Goal: Task Accomplishment & Management: Manage account settings

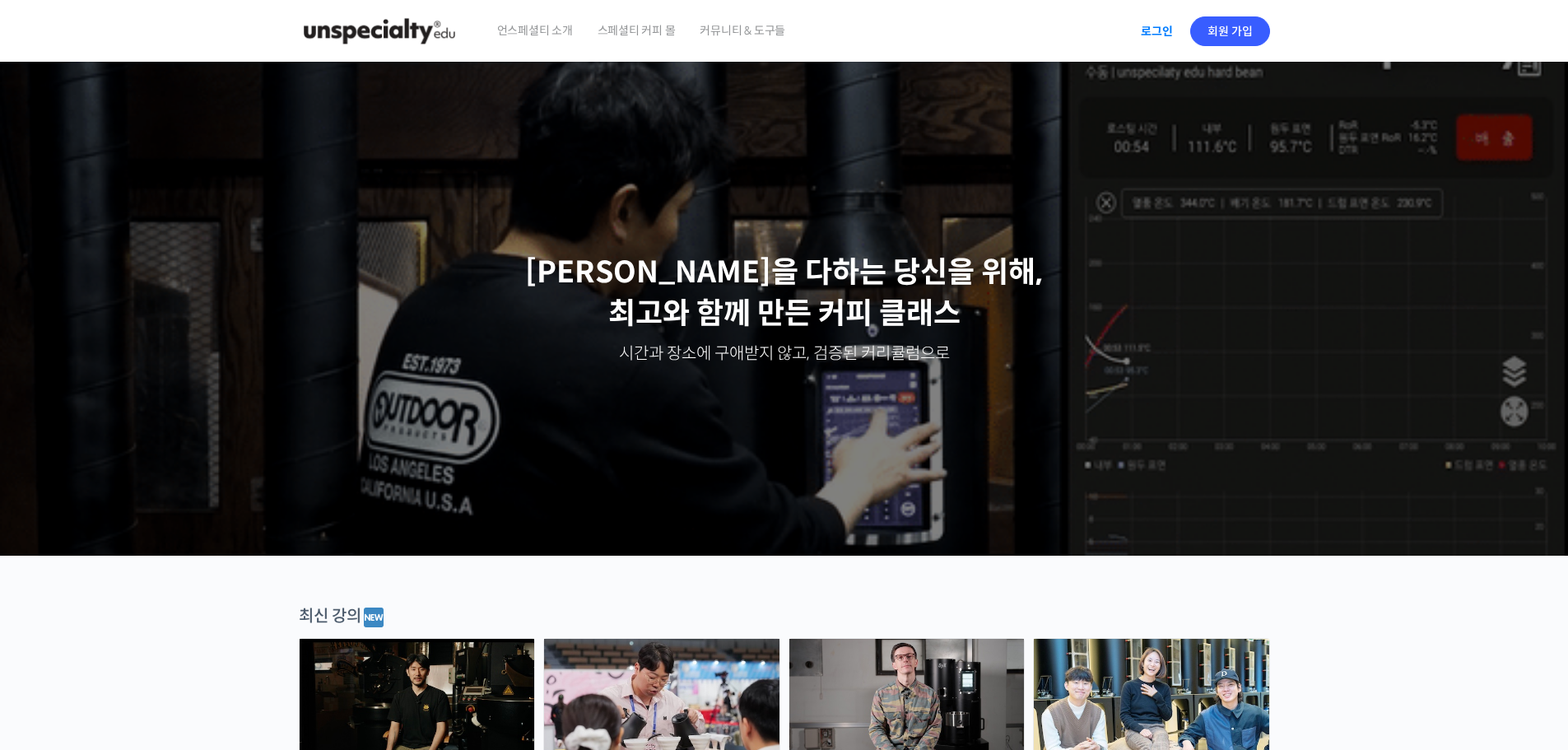
click at [1156, 36] on link "로그인" at bounding box center [1157, 31] width 52 height 38
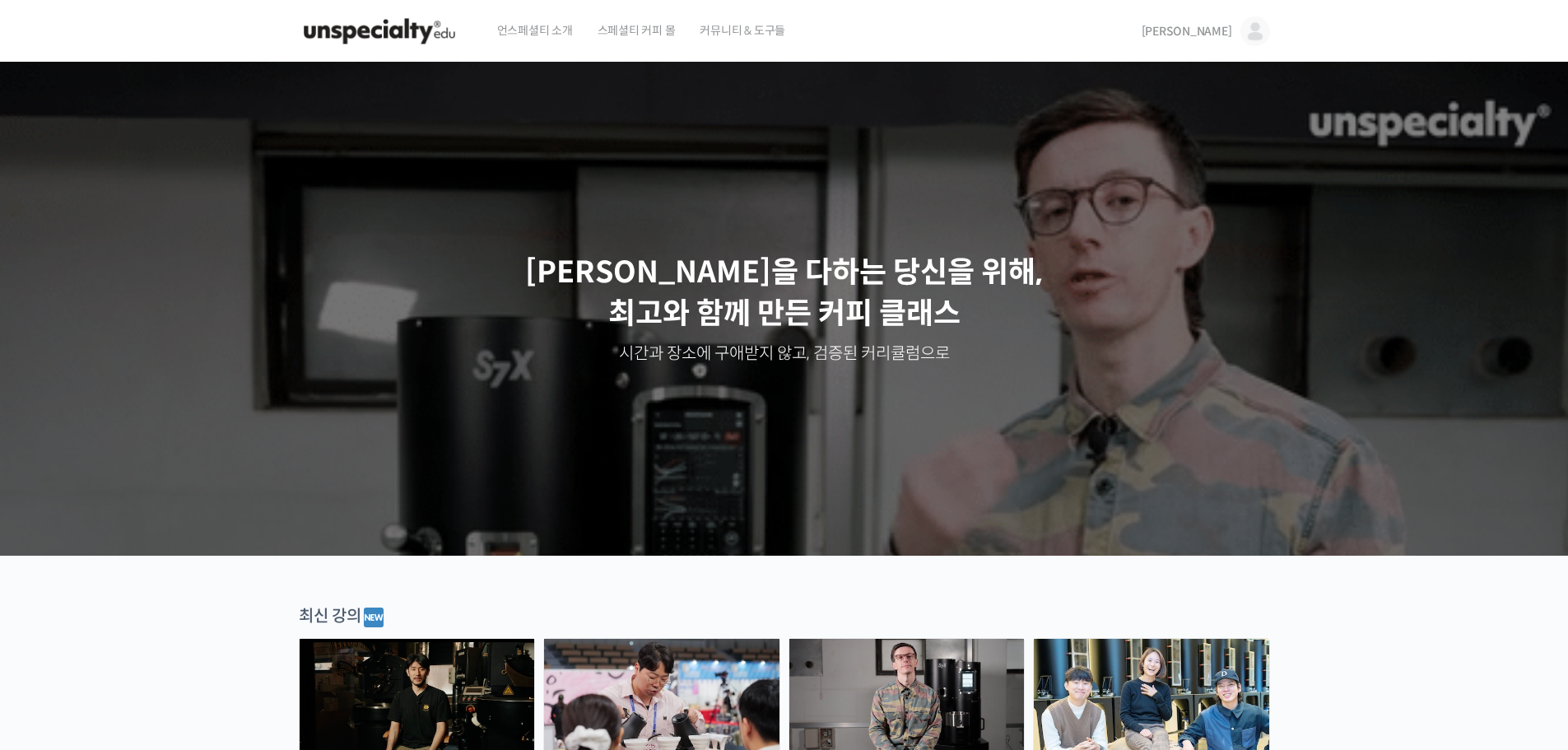
click at [1240, 34] on link "[PERSON_NAME]" at bounding box center [1206, 31] width 128 height 62
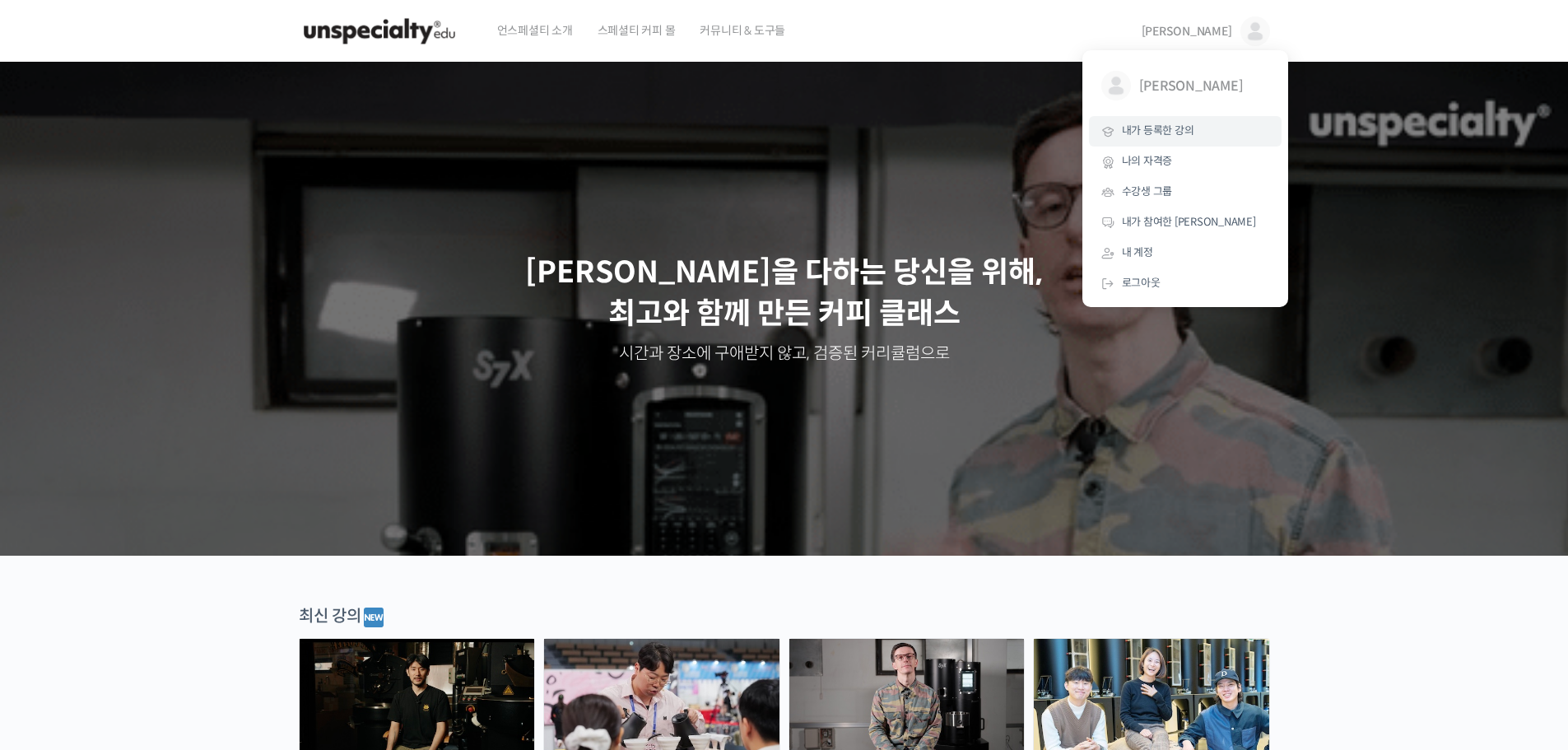
click at [1176, 135] on span "내가 등록한 강의" at bounding box center [1158, 130] width 73 height 14
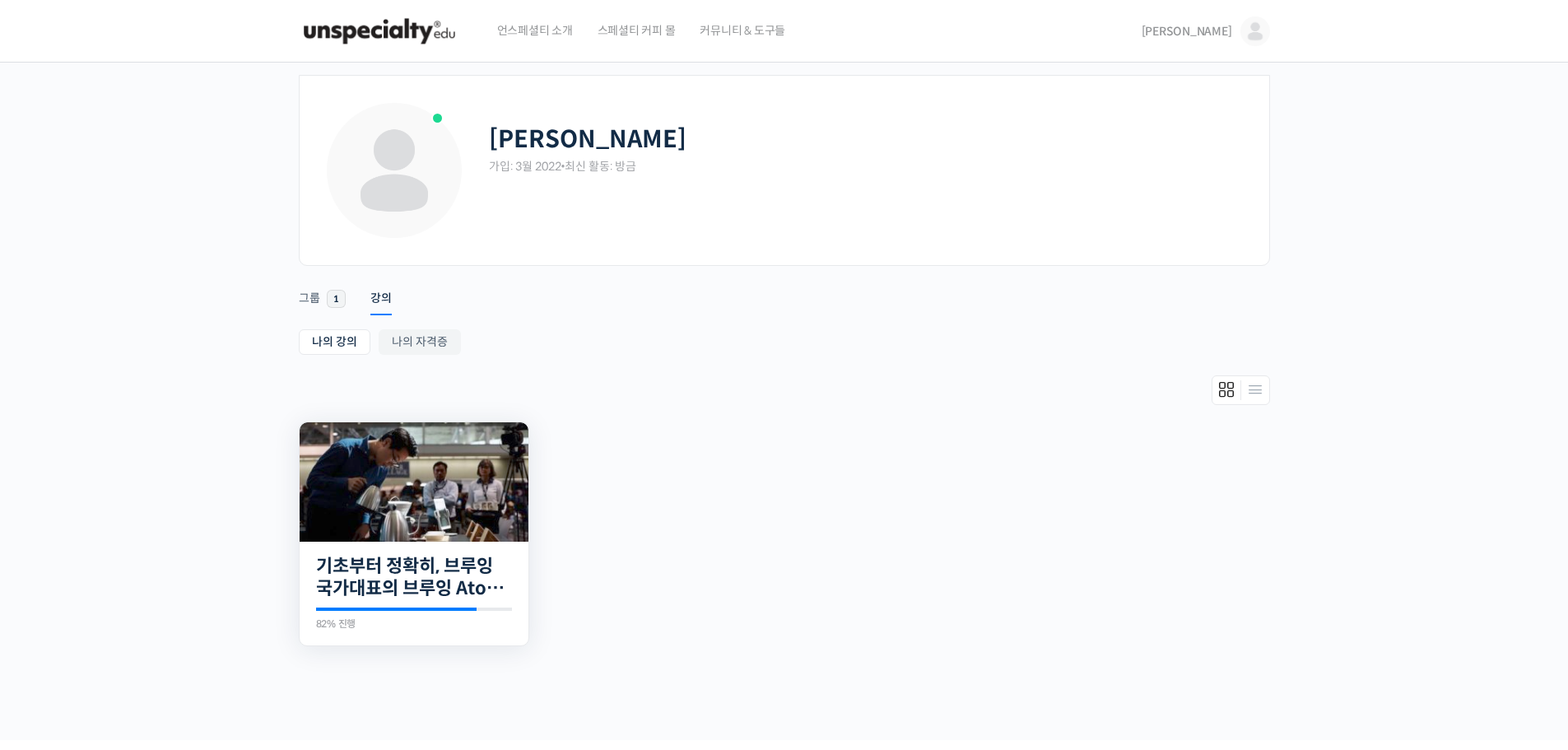
click at [435, 519] on img at bounding box center [414, 482] width 229 height 120
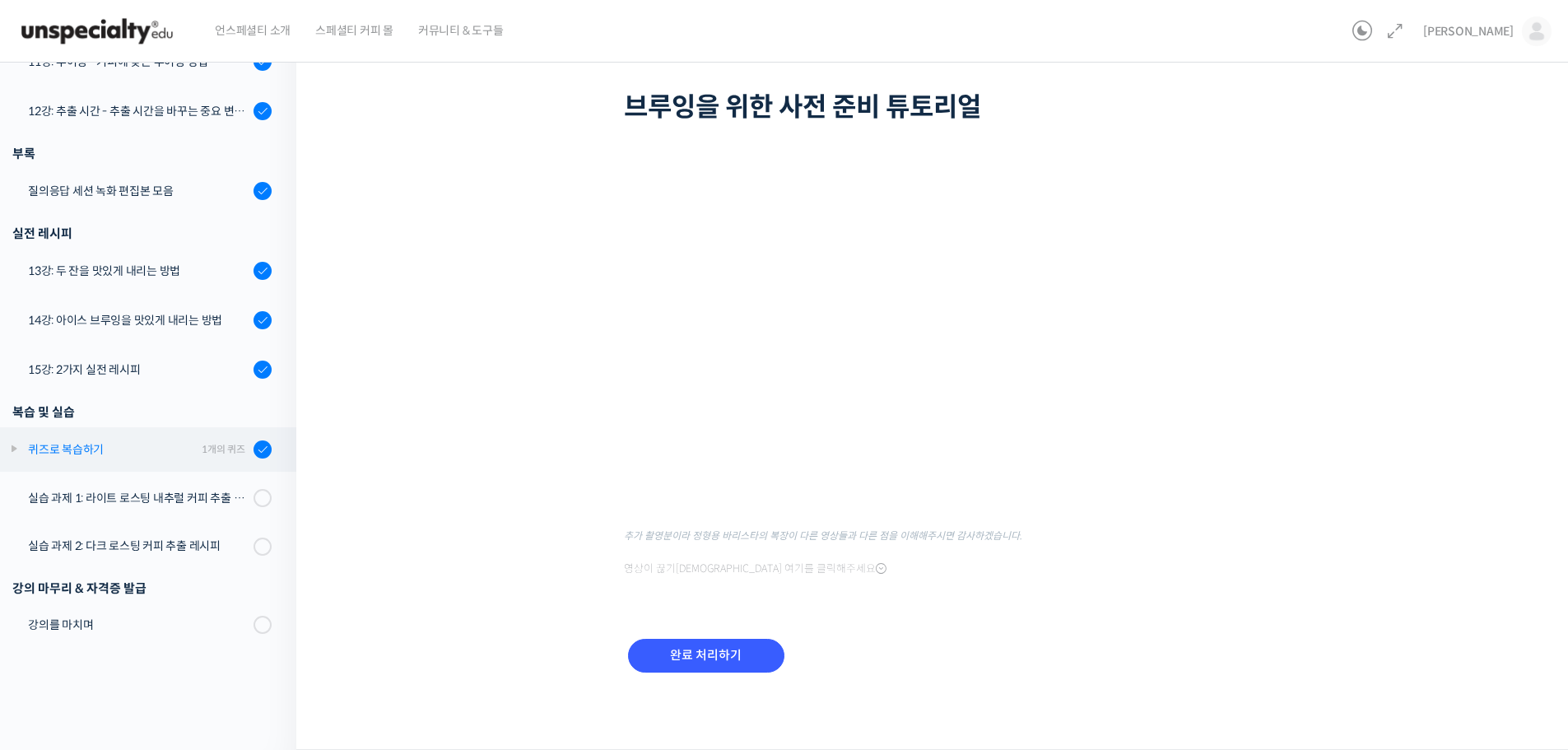
scroll to position [888, 0]
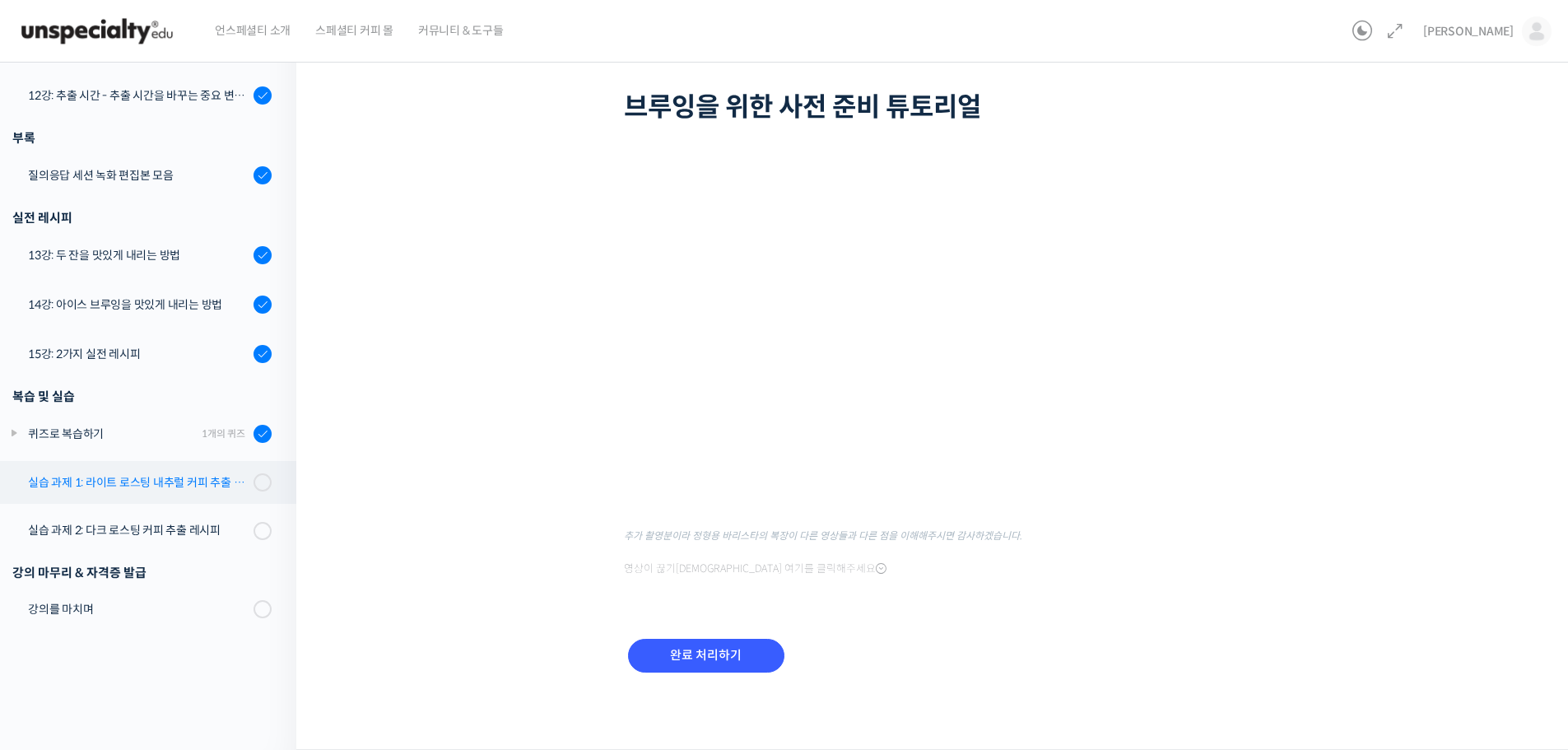
click at [182, 483] on div "실습 과제 1: 라이트 로스팅 내추럴 커피 추출 레시피" at bounding box center [139, 482] width 221 height 18
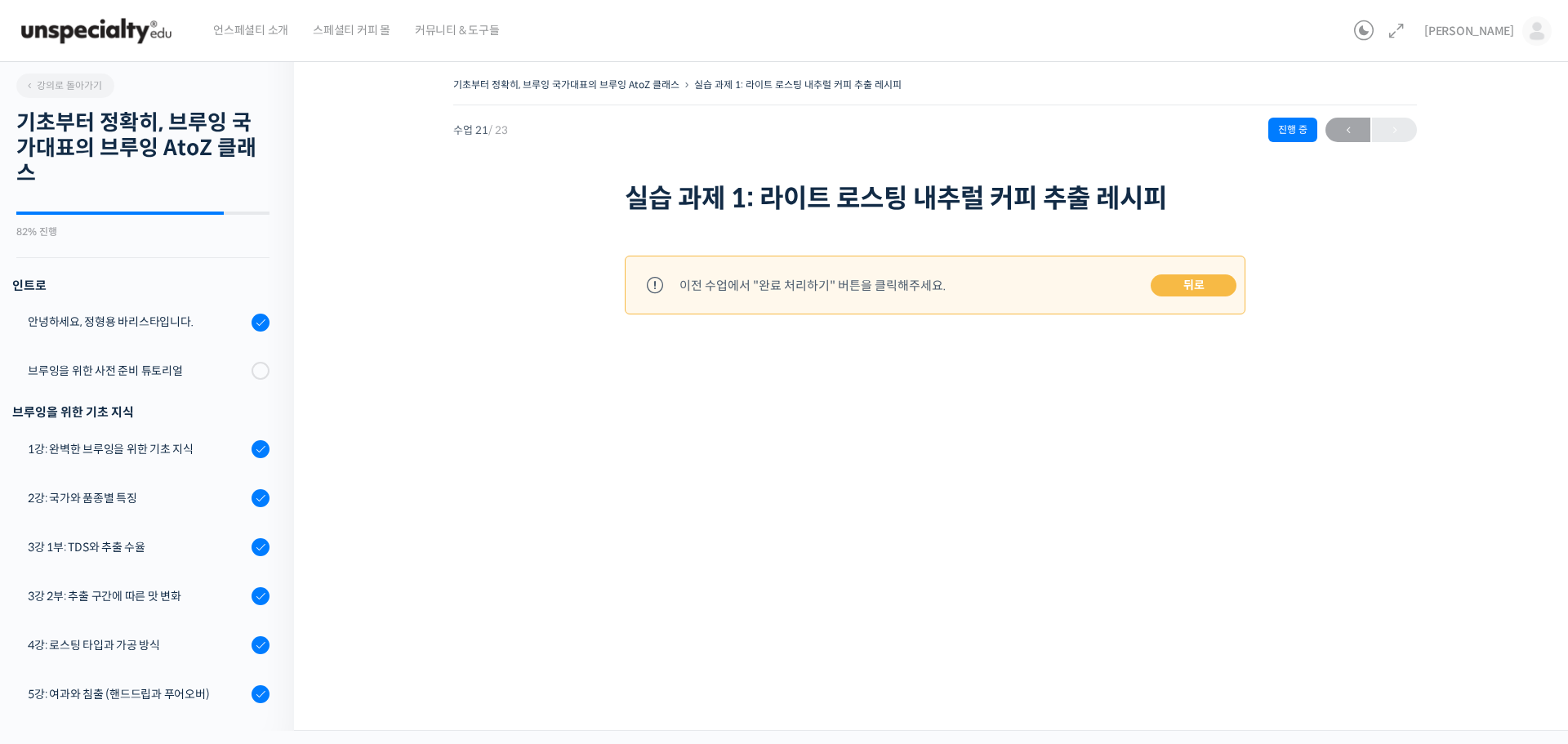
scroll to position [881, 0]
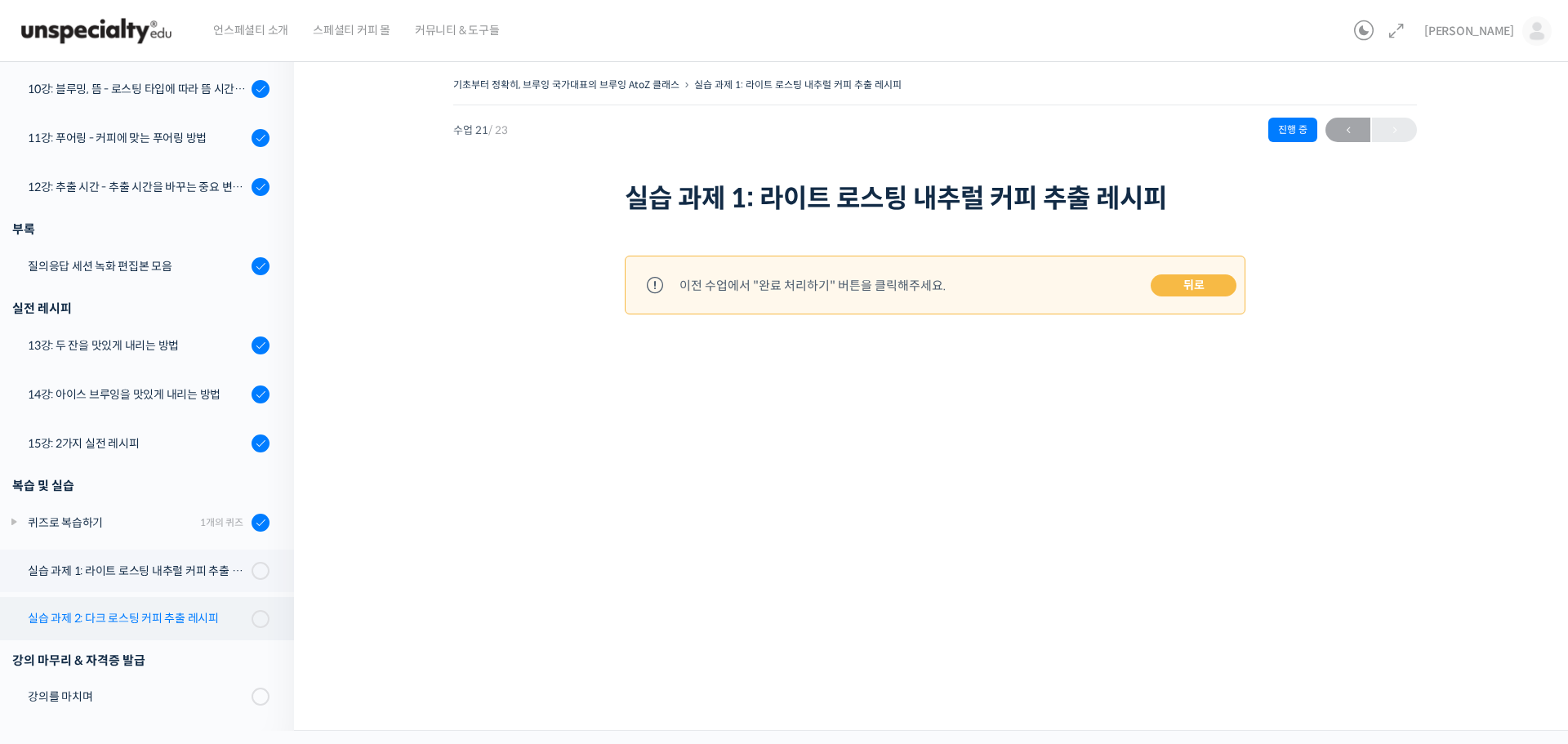
click at [162, 605] on link "실습 과제 2: 다크 로스팅 커피 추출 레시피" at bounding box center [142, 618] width 302 height 42
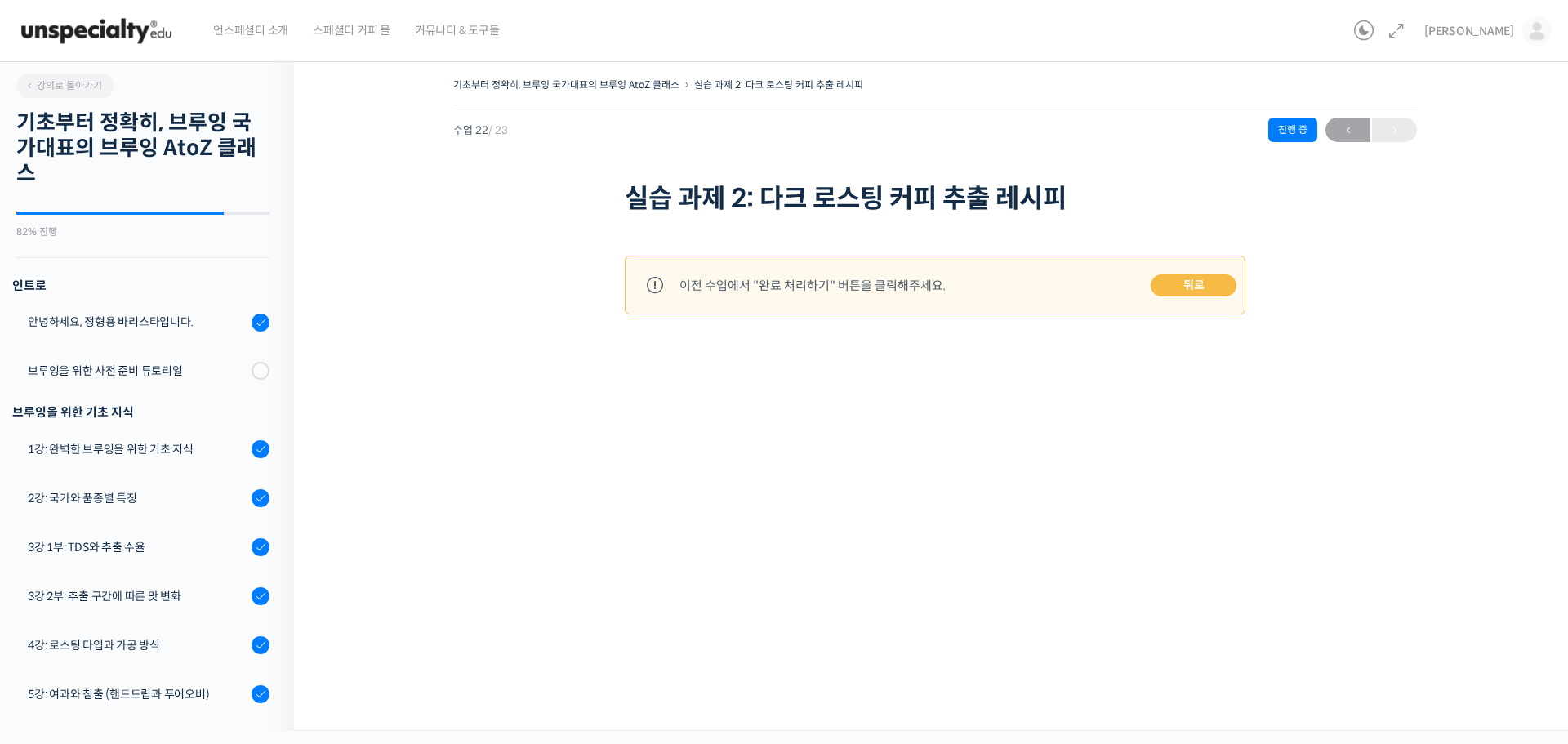
scroll to position [881, 0]
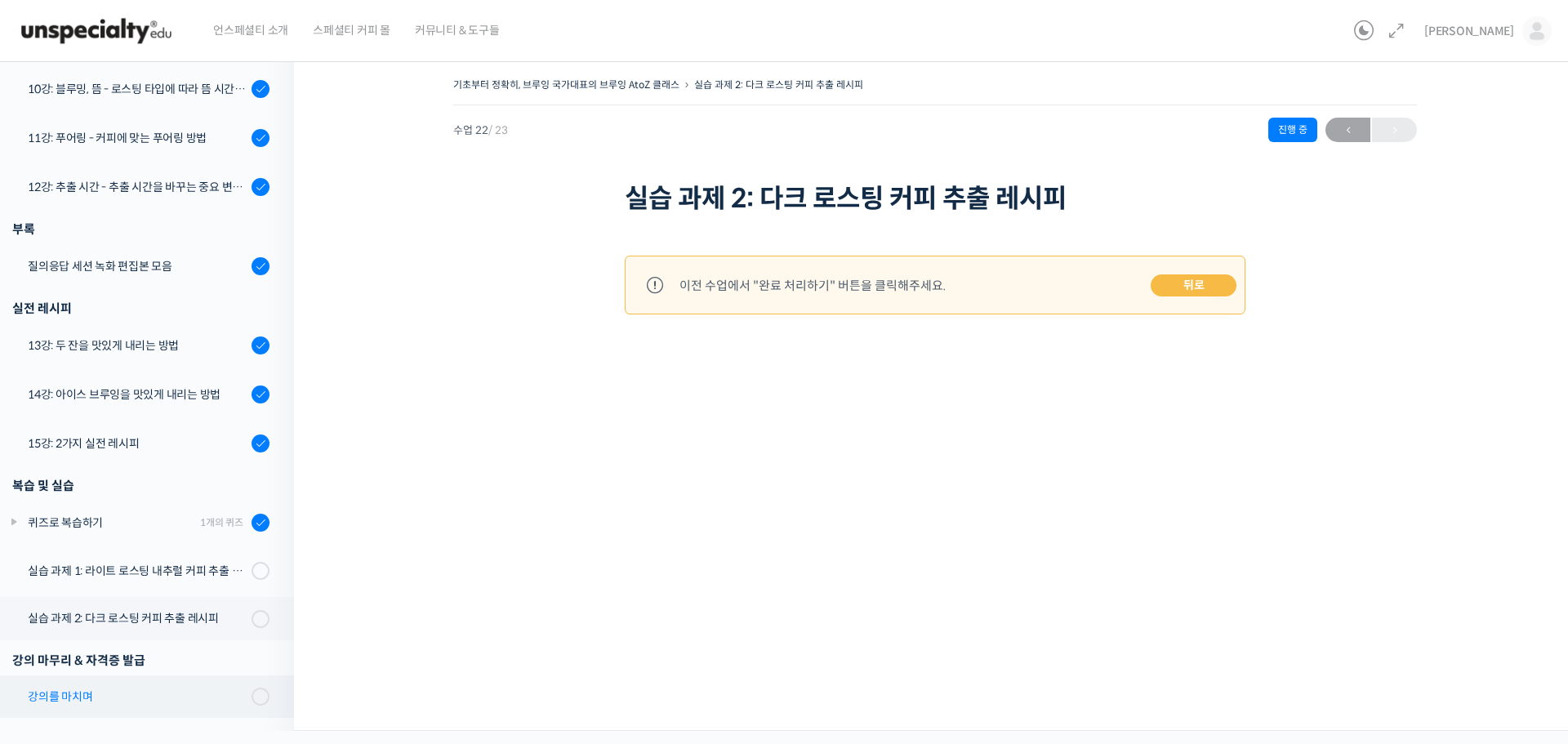
click at [107, 699] on div "강의를 마치며" at bounding box center [138, 696] width 219 height 18
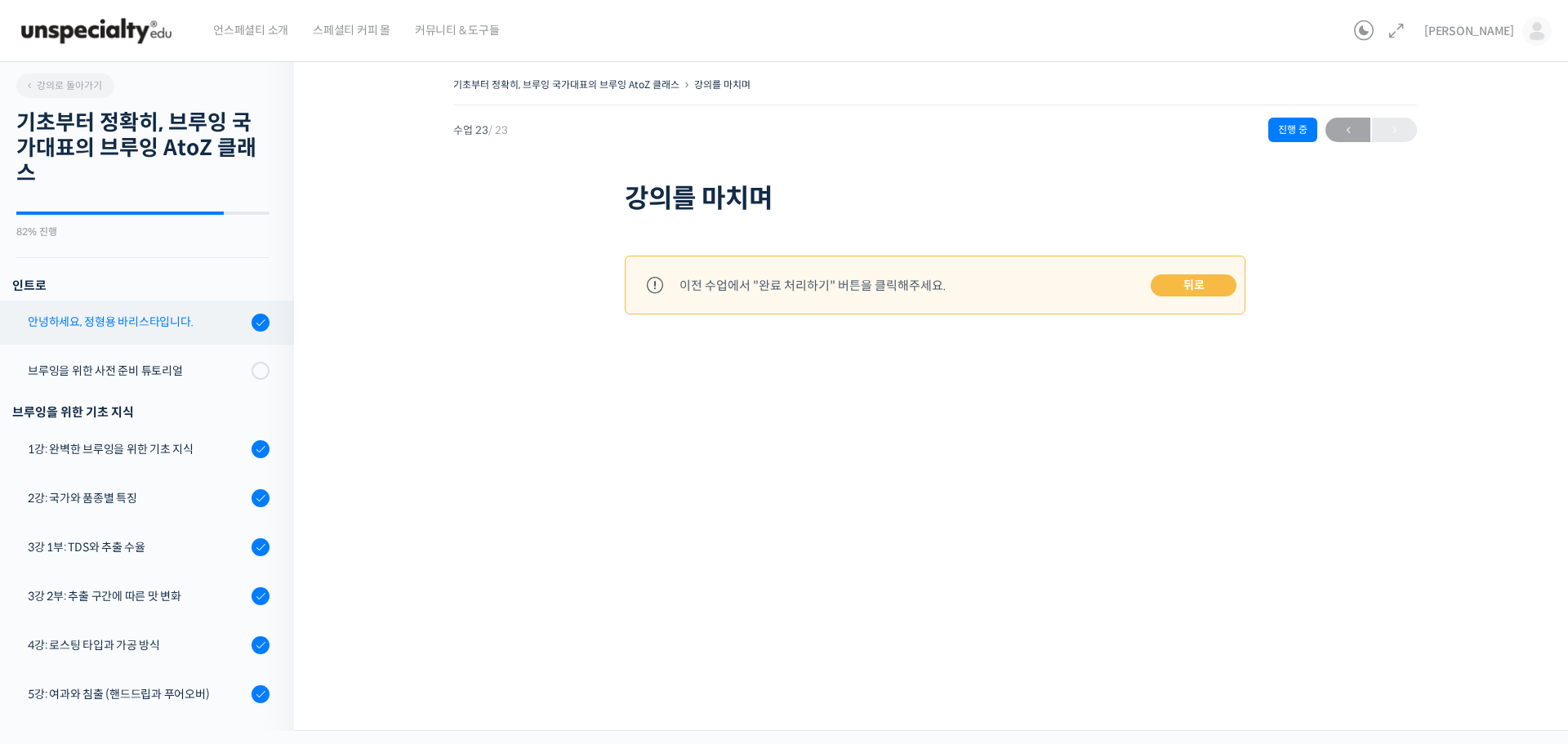
click at [145, 337] on link "안녕하세요, 정형용 바리스타입니다." at bounding box center [142, 322] width 302 height 44
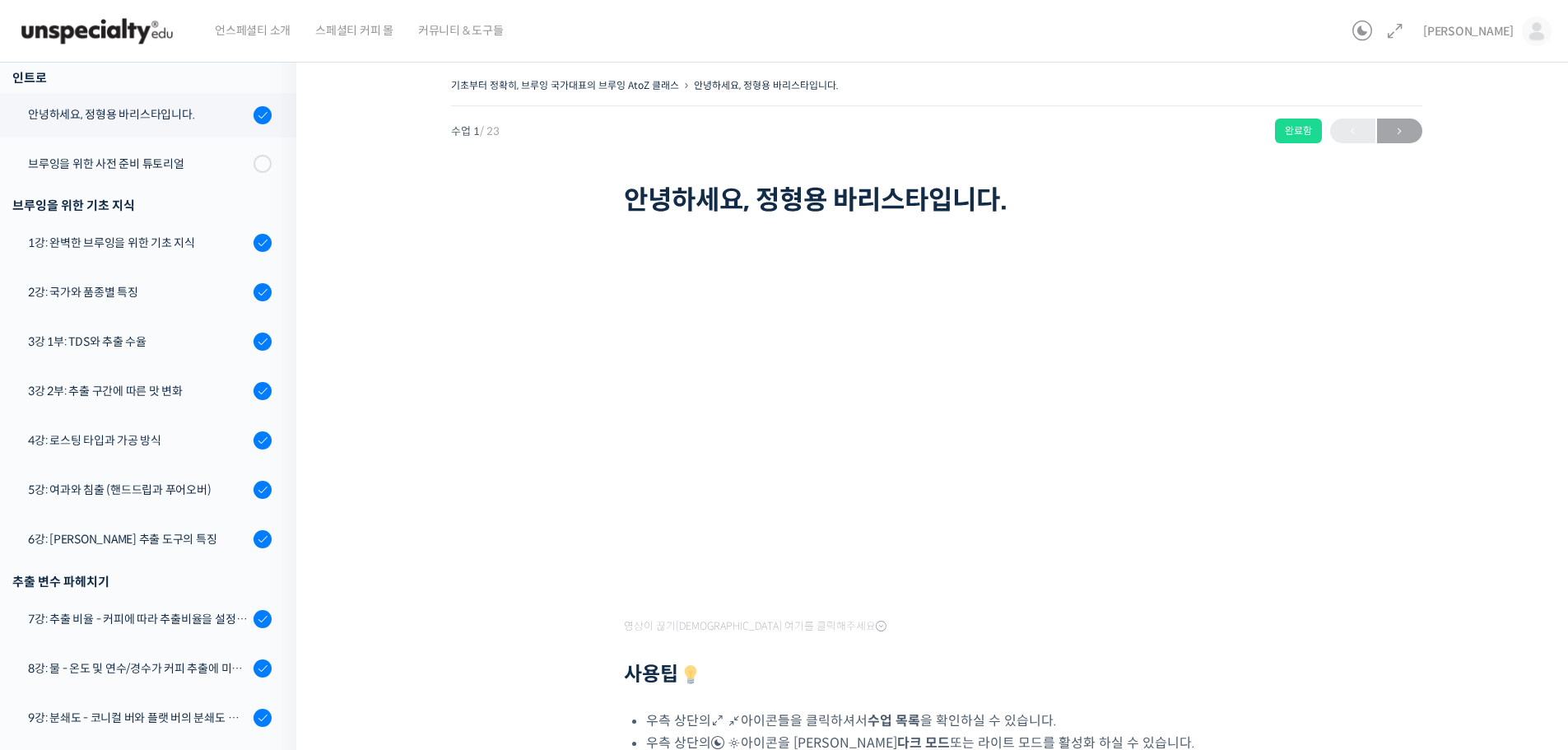
drag, startPoint x: 553, startPoint y: 456, endPoint x: 544, endPoint y: 469, distance: 15.8
click at [553, 456] on div "기초부터 정확히, 브루잉 국가대표의 브루잉 AtoZ 클래스 안녕하세요, 정형용 바리스타입니다. 완료함 수업 1 / 23 완료함 다음 → 안녕하…" at bounding box center [936, 522] width 1115 height 895
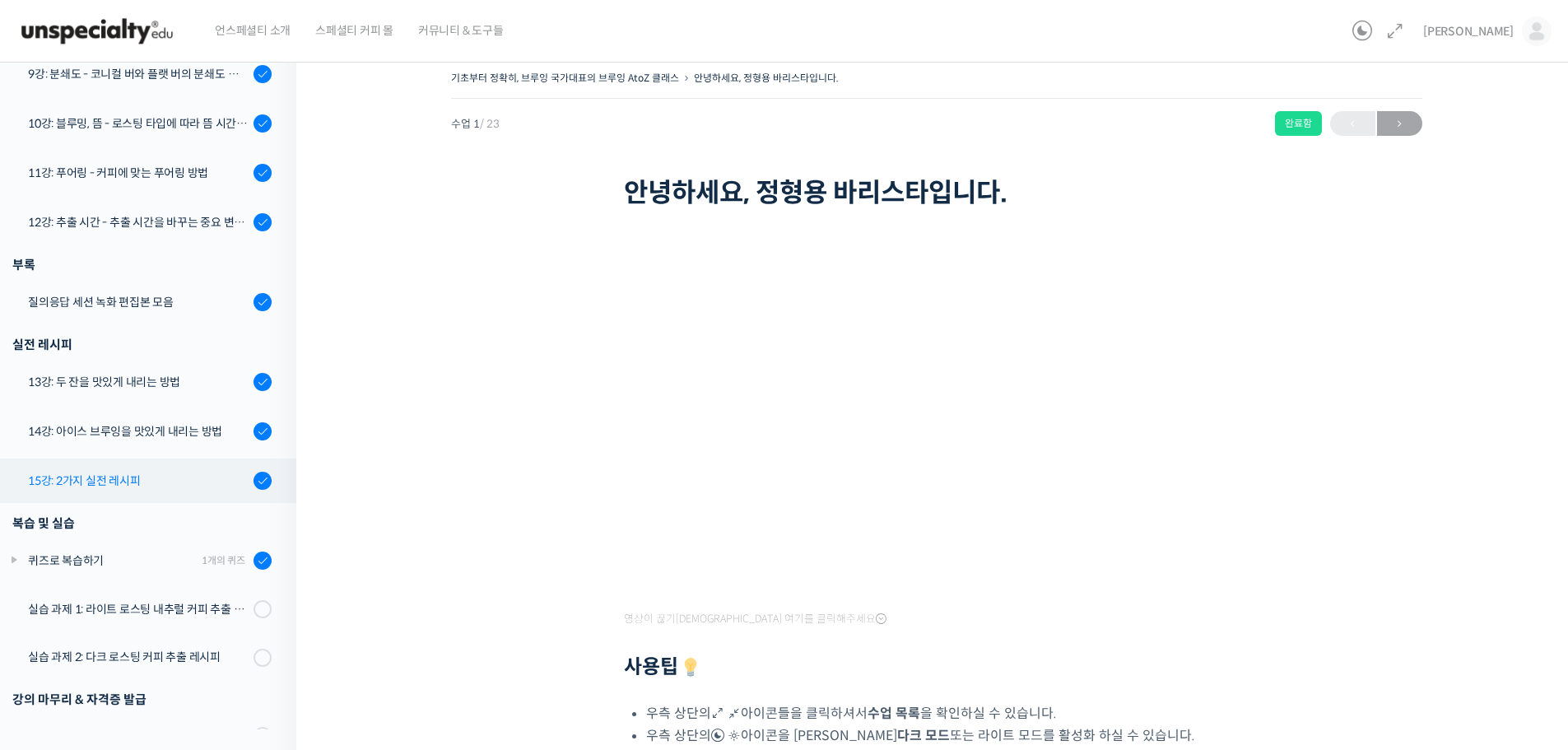
scroll to position [869, 0]
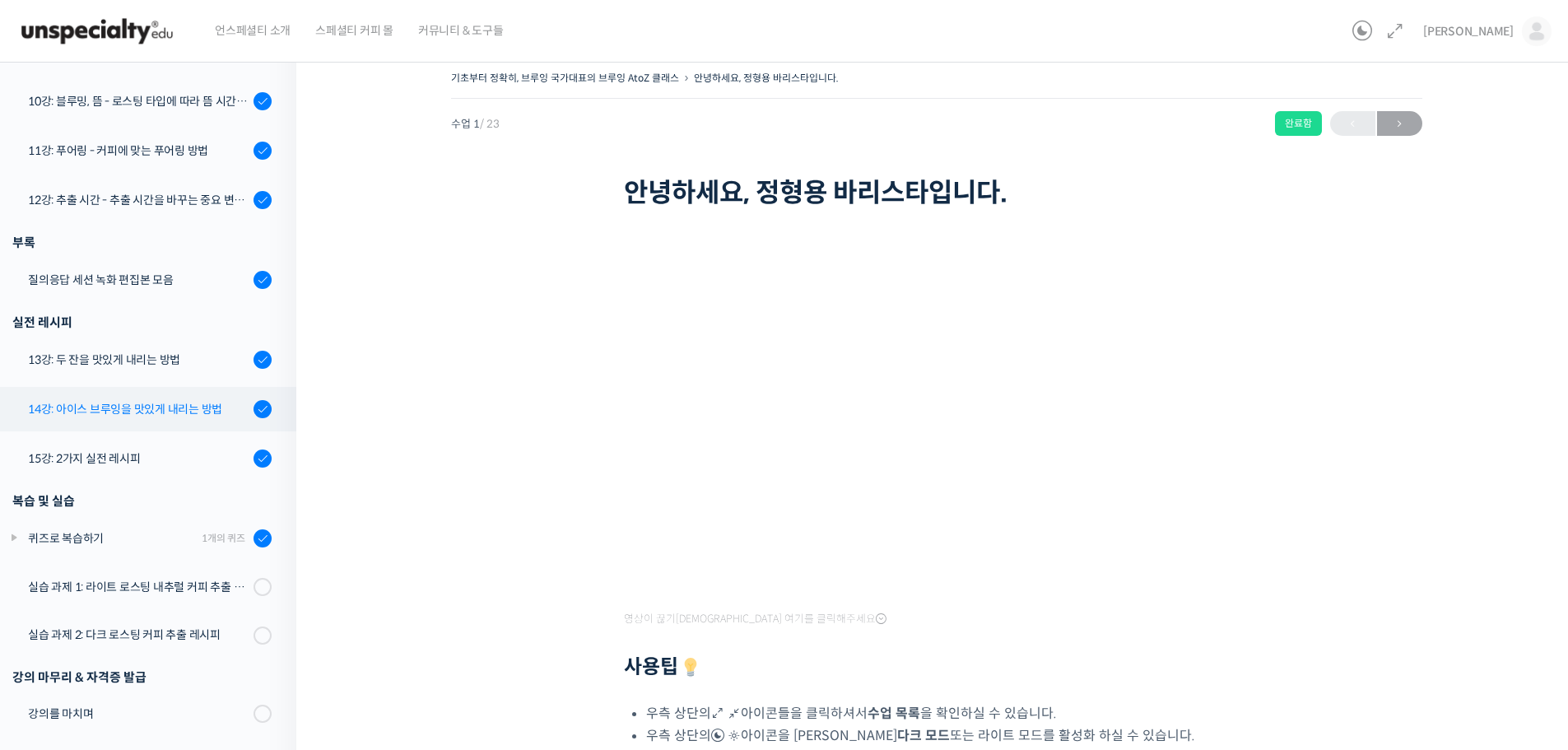
click at [184, 408] on div "14강: 아이스 브루잉을 맛있게 내리는 방법" at bounding box center [139, 408] width 221 height 18
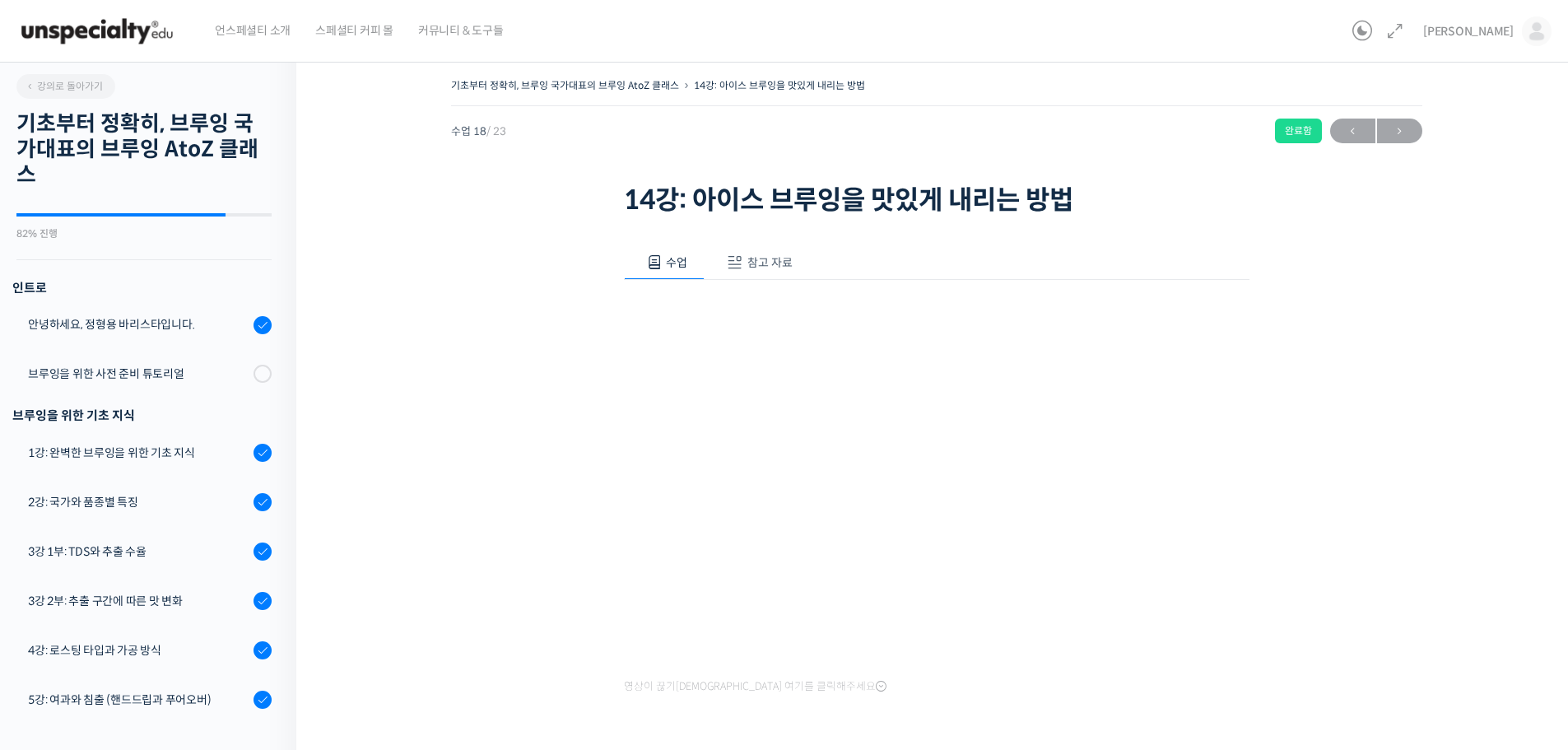
scroll to position [888, 0]
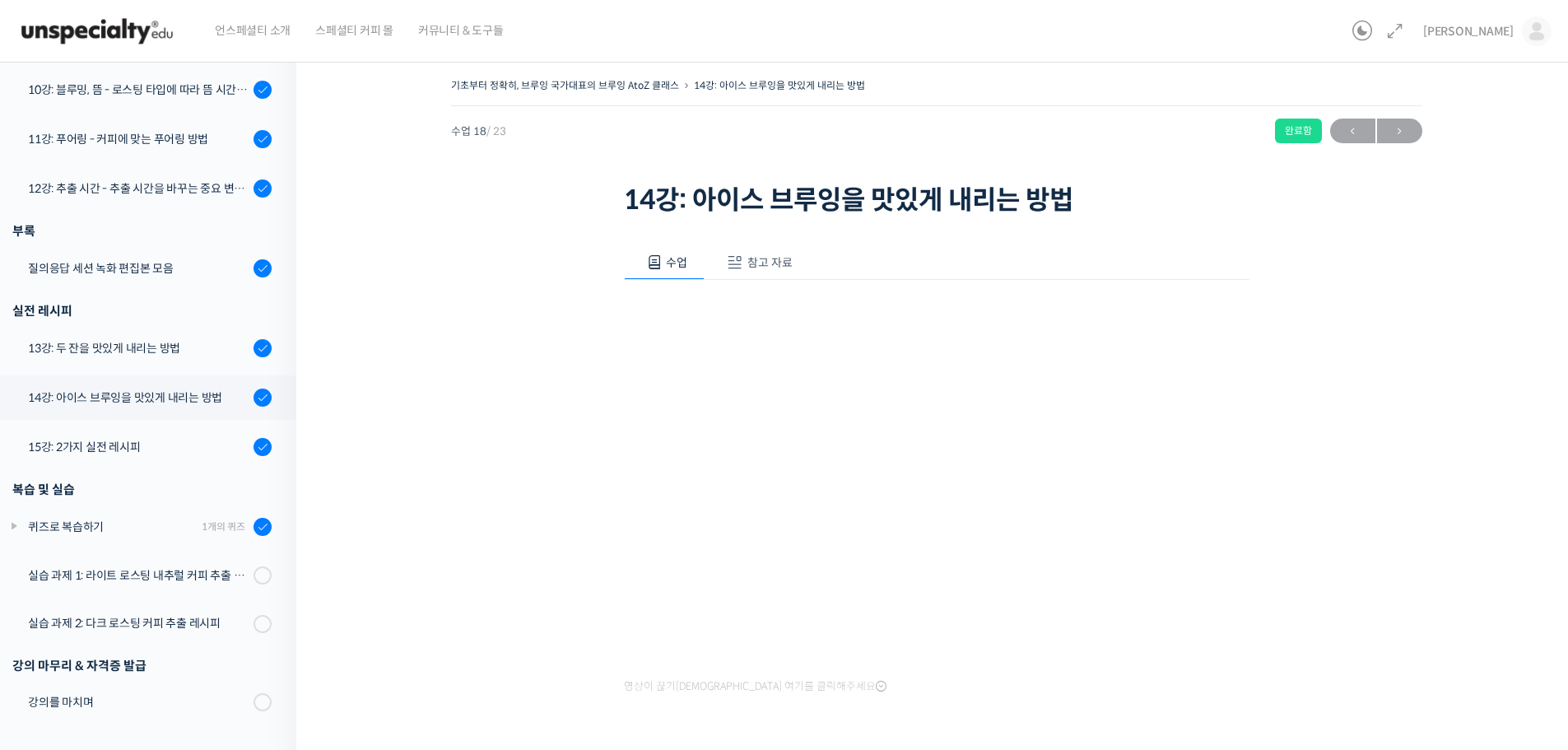
click at [496, 458] on div "기초부터 정확히, 브루잉 국가대표의 브루잉 AtoZ 클래스 14강: 아이스 브루잉을 맛있게 내리는 방법 완료함 수업 18 / 23 완료함 ← …" at bounding box center [936, 425] width 1115 height 700
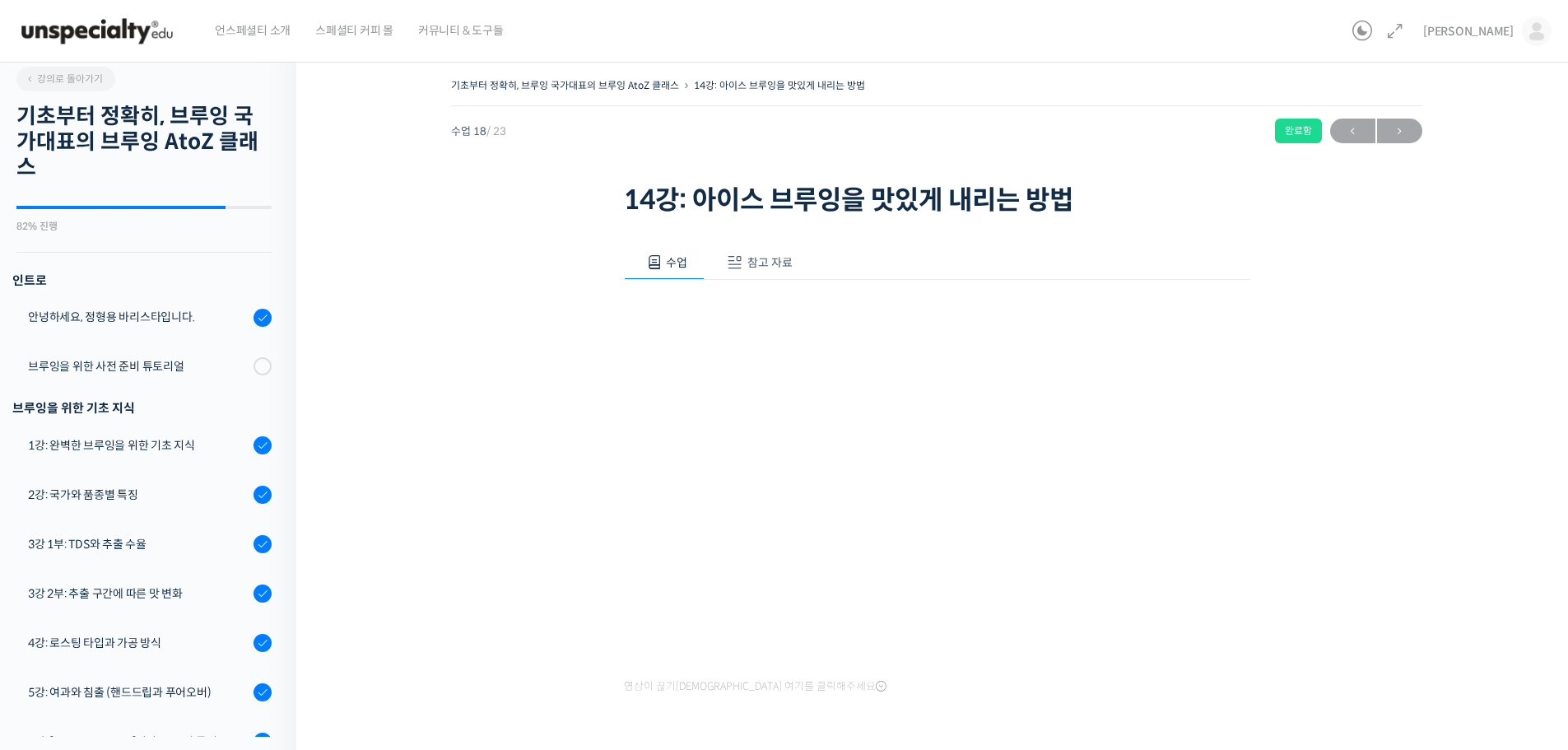
scroll to position [0, 0]
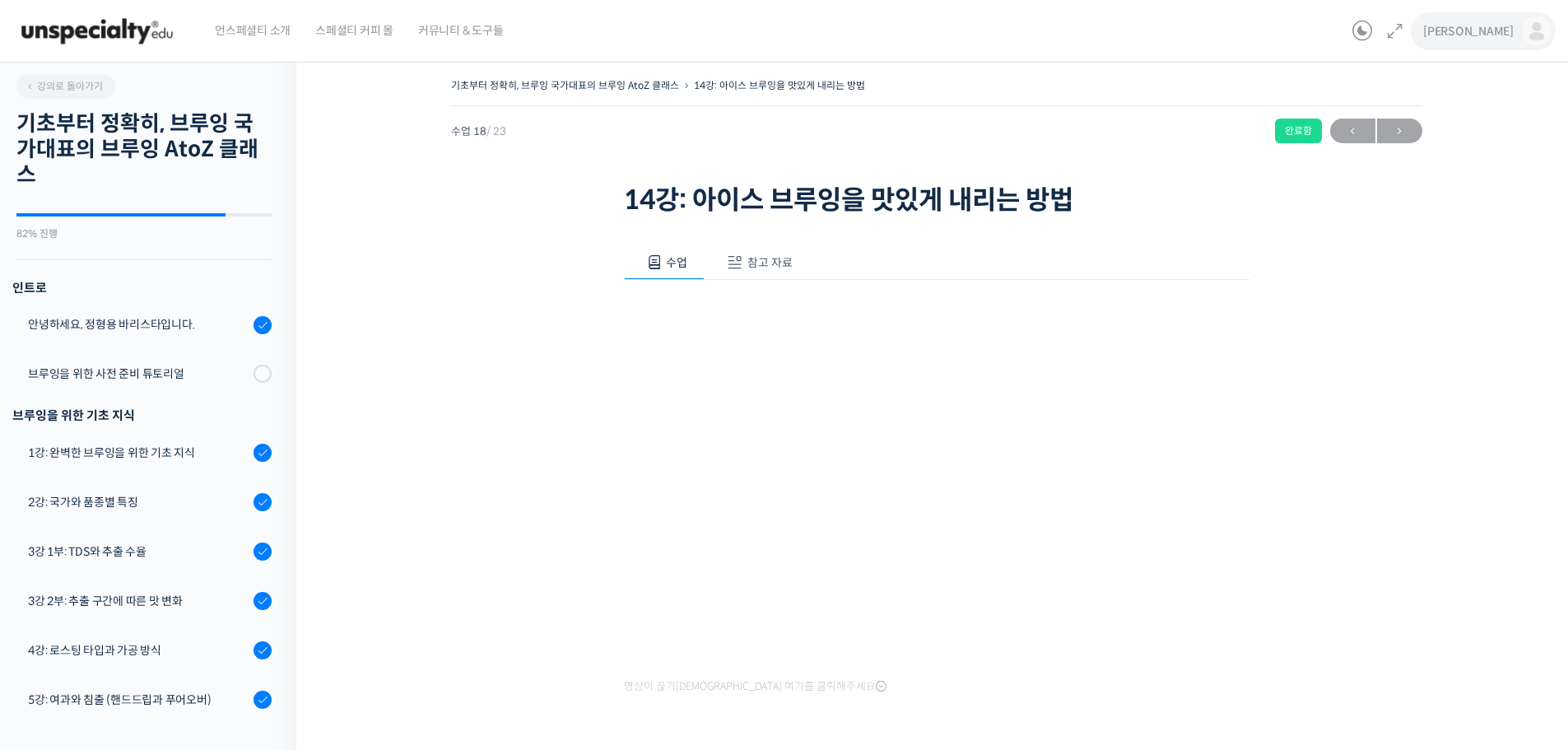
click at [1514, 19] on link "[PERSON_NAME]" at bounding box center [1488, 31] width 128 height 62
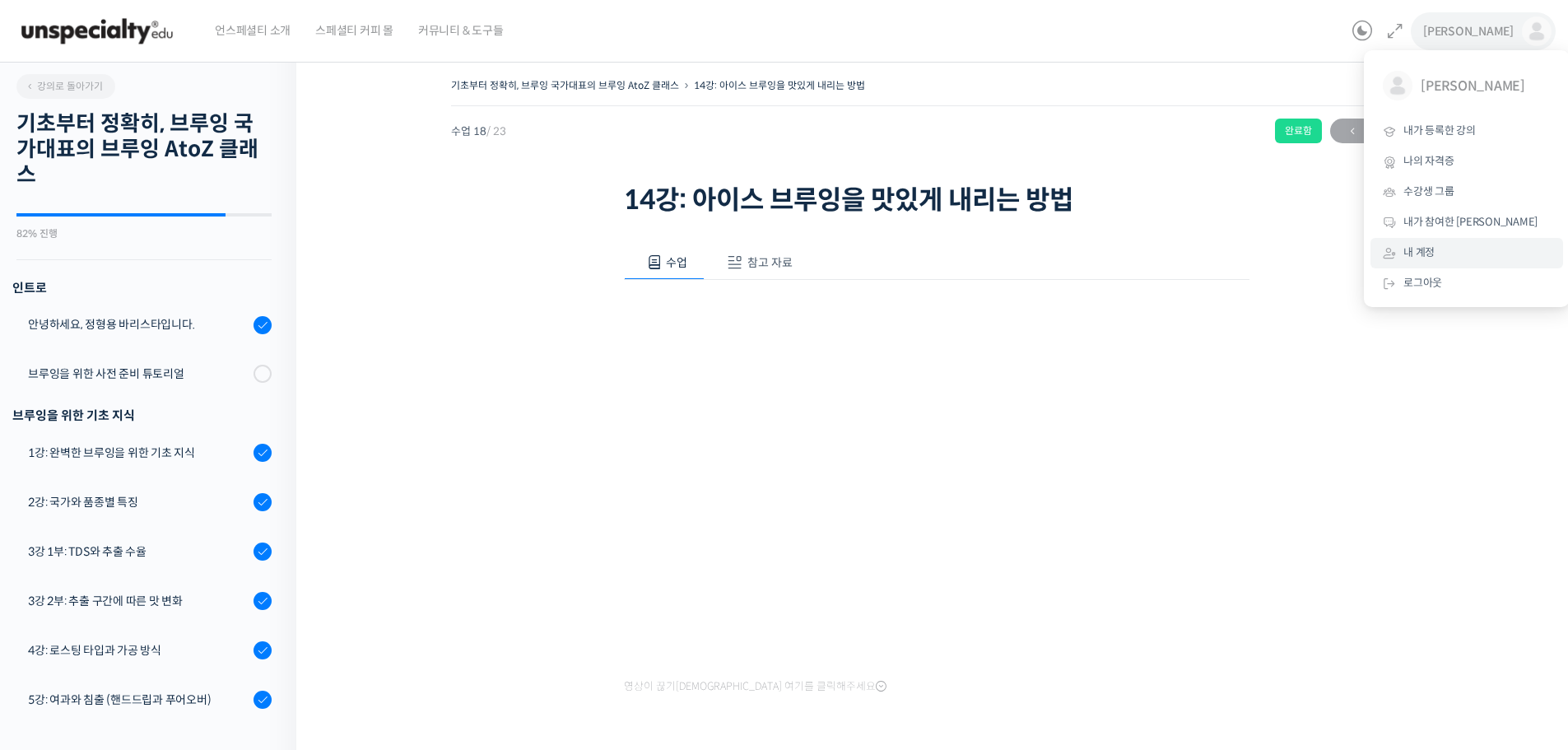
click at [1449, 248] on link "내 계정" at bounding box center [1467, 253] width 192 height 30
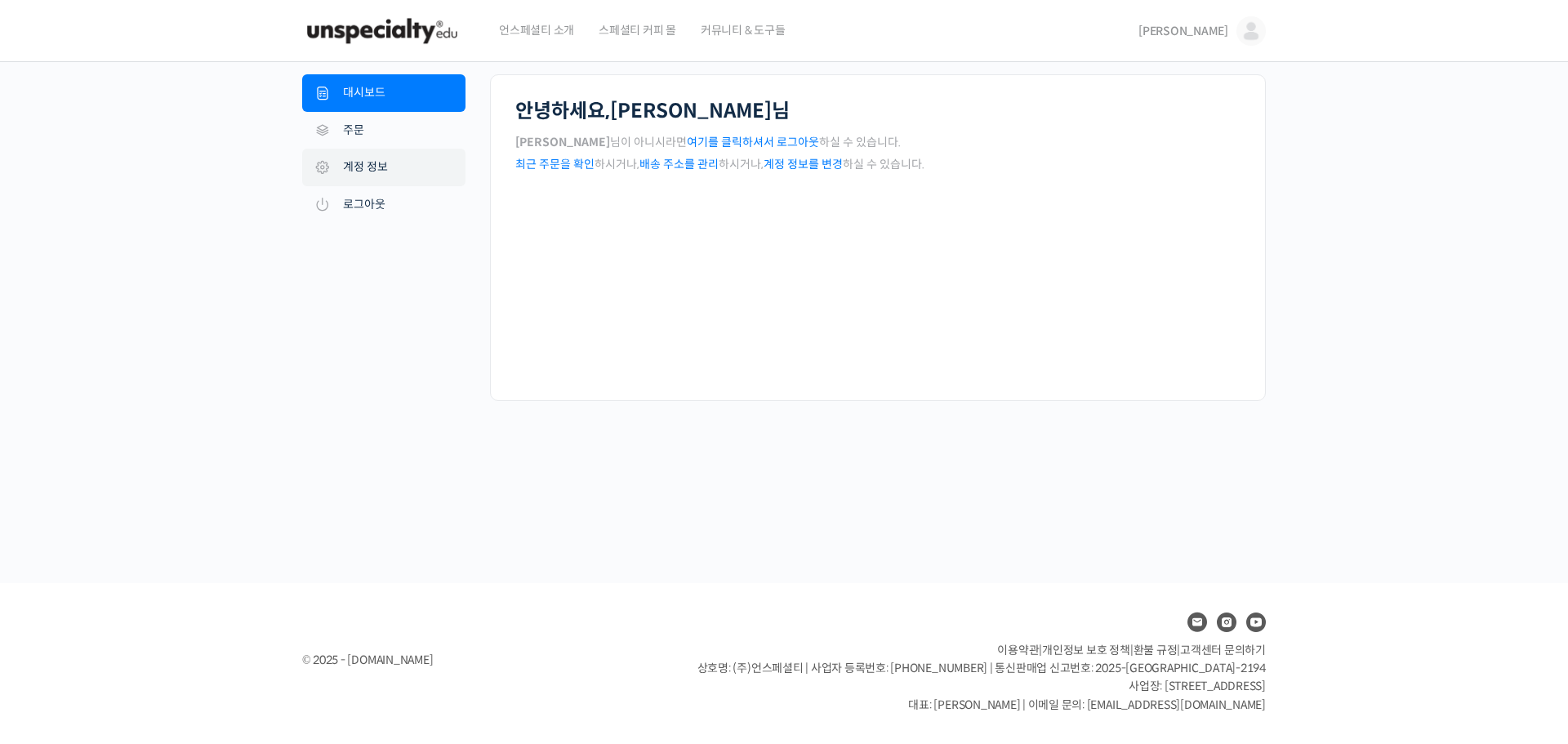
click at [383, 170] on link "계정 정보" at bounding box center [384, 168] width 164 height 37
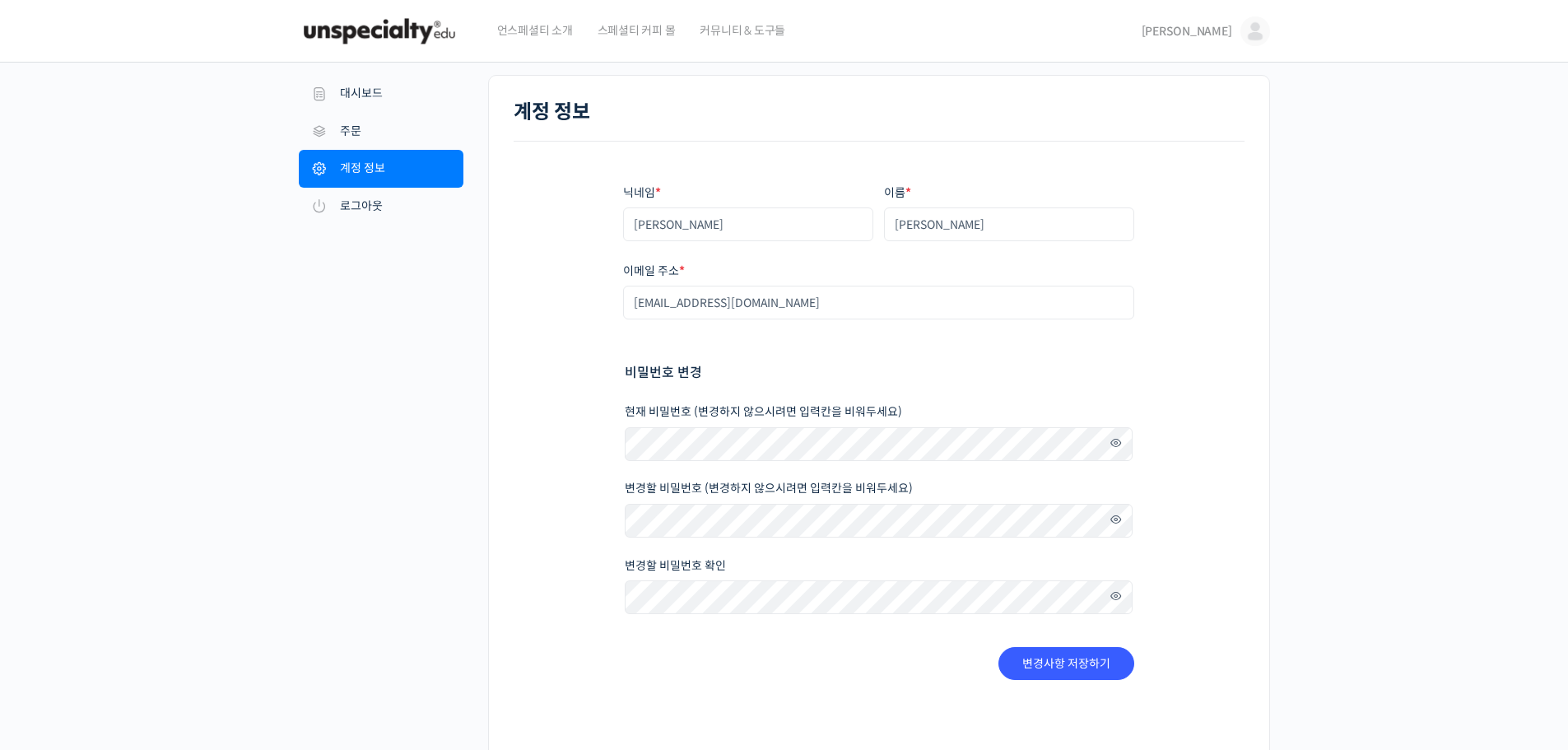
click at [766, 575] on p "변경할 비밀번호 확인" at bounding box center [878, 587] width 509 height 59
click at [1113, 522] on span at bounding box center [1111, 520] width 24 height 23
click at [544, 494] on div "닉네임 * 권기환 이름 * 권기환 표시되는 이름 * 권기환 계정과 리뷰 영역에서 표시되는 이름입니다. 이메일 주소 * km6327426@nav…" at bounding box center [879, 432] width 731 height 581
drag, startPoint x: 1217, startPoint y: 571, endPoint x: 1189, endPoint y: 581, distance: 29.7
click at [1217, 570] on div "닉네임 * 권기환 이름 * 권기환 표시되는 이름 * 권기환 계정과 리뷰 영역에서 표시되는 이름입니다. 이메일 주소 * km6327426@nav…" at bounding box center [879, 432] width 731 height 581
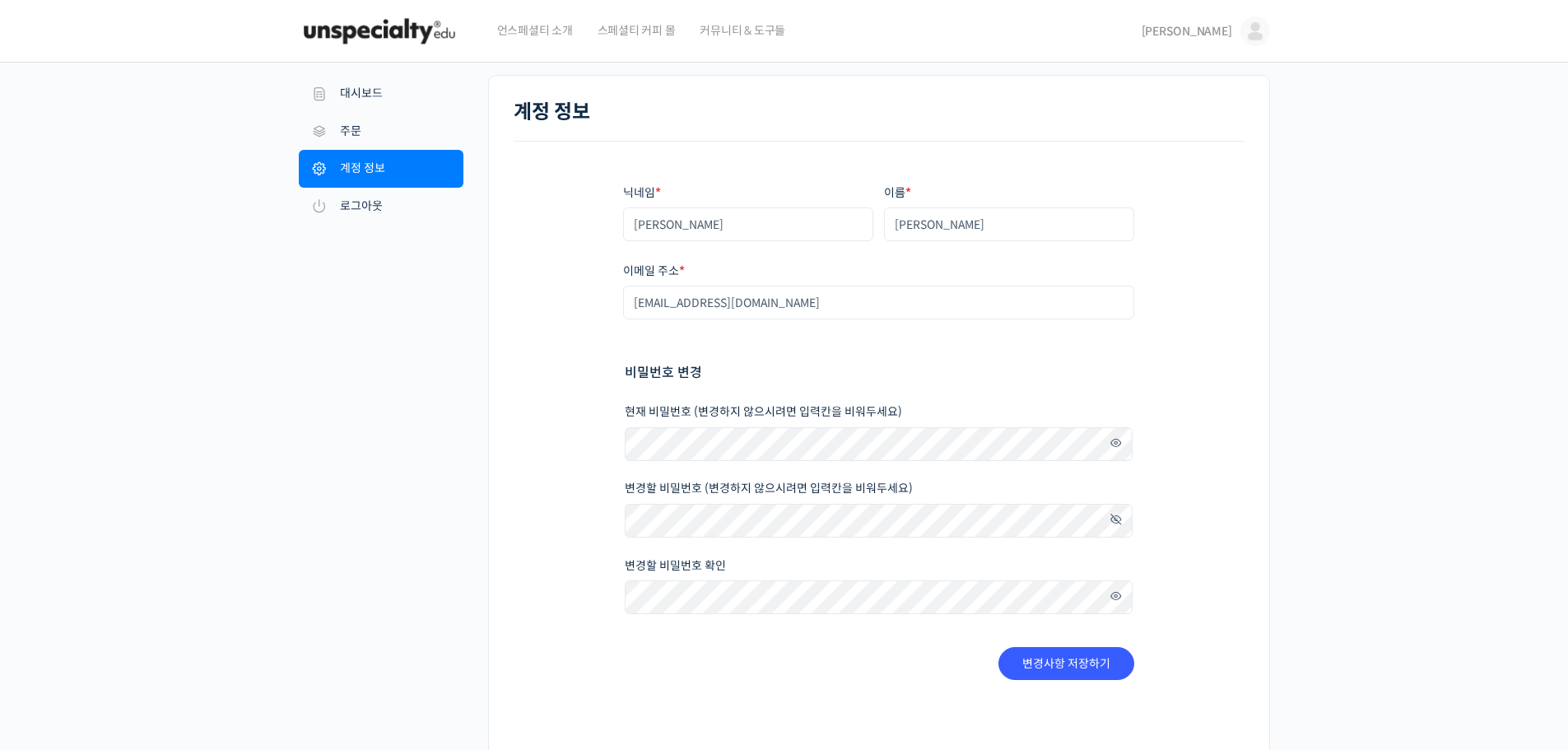
click at [1115, 598] on span at bounding box center [1111, 596] width 24 height 23
drag, startPoint x: 1224, startPoint y: 580, endPoint x: 1215, endPoint y: 578, distance: 9.2
click at [1224, 579] on div "닉네임 * 권기환 이름 * 권기환 표시되는 이름 * 권기환 계정과 리뷰 영역에서 표시되는 이름입니다. 이메일 주소 * km6327426@nav…" at bounding box center [879, 432] width 731 height 581
click at [1093, 665] on button "변경사항 저장하기" at bounding box center [1066, 663] width 136 height 33
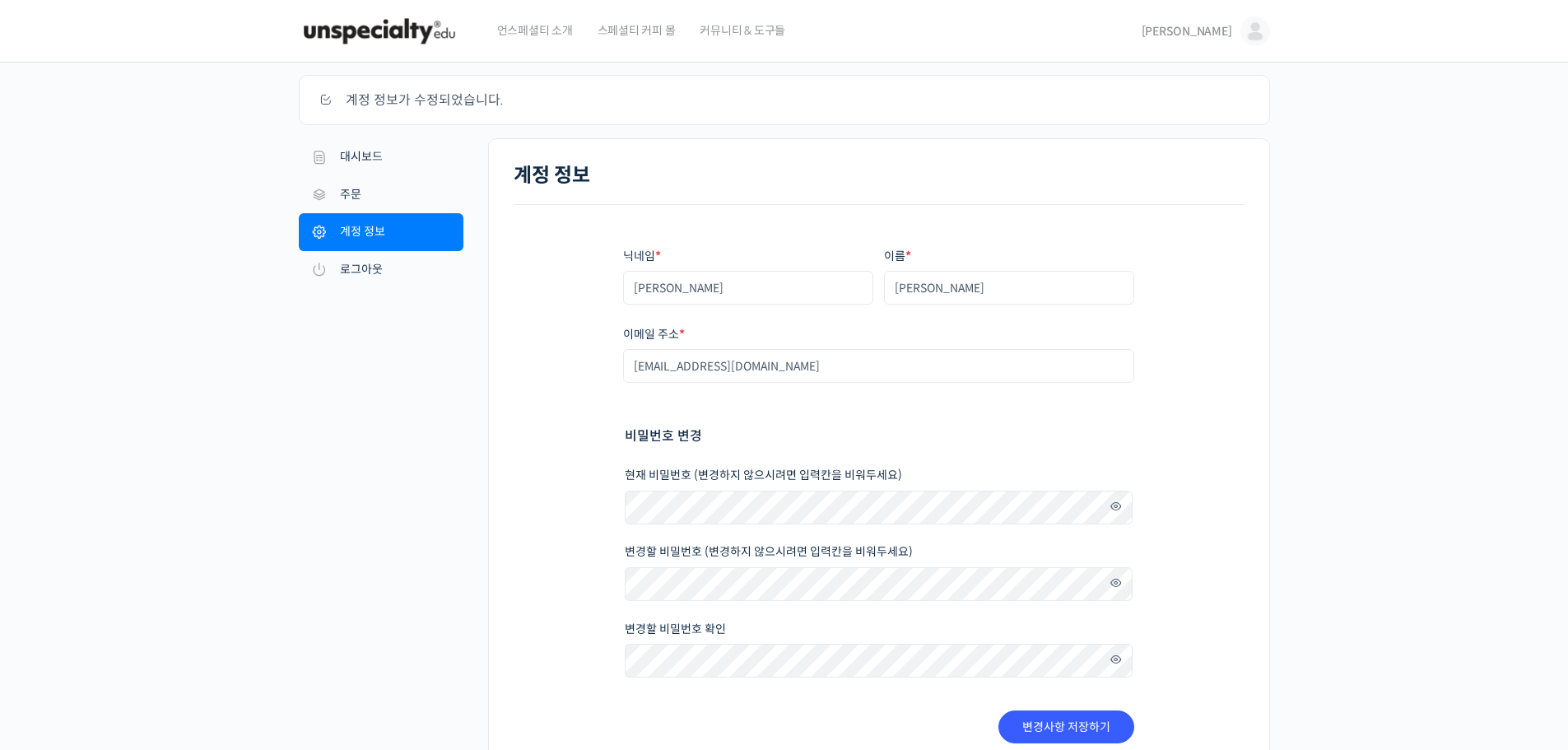
click at [1223, 25] on span "[PERSON_NAME]" at bounding box center [1187, 31] width 91 height 15
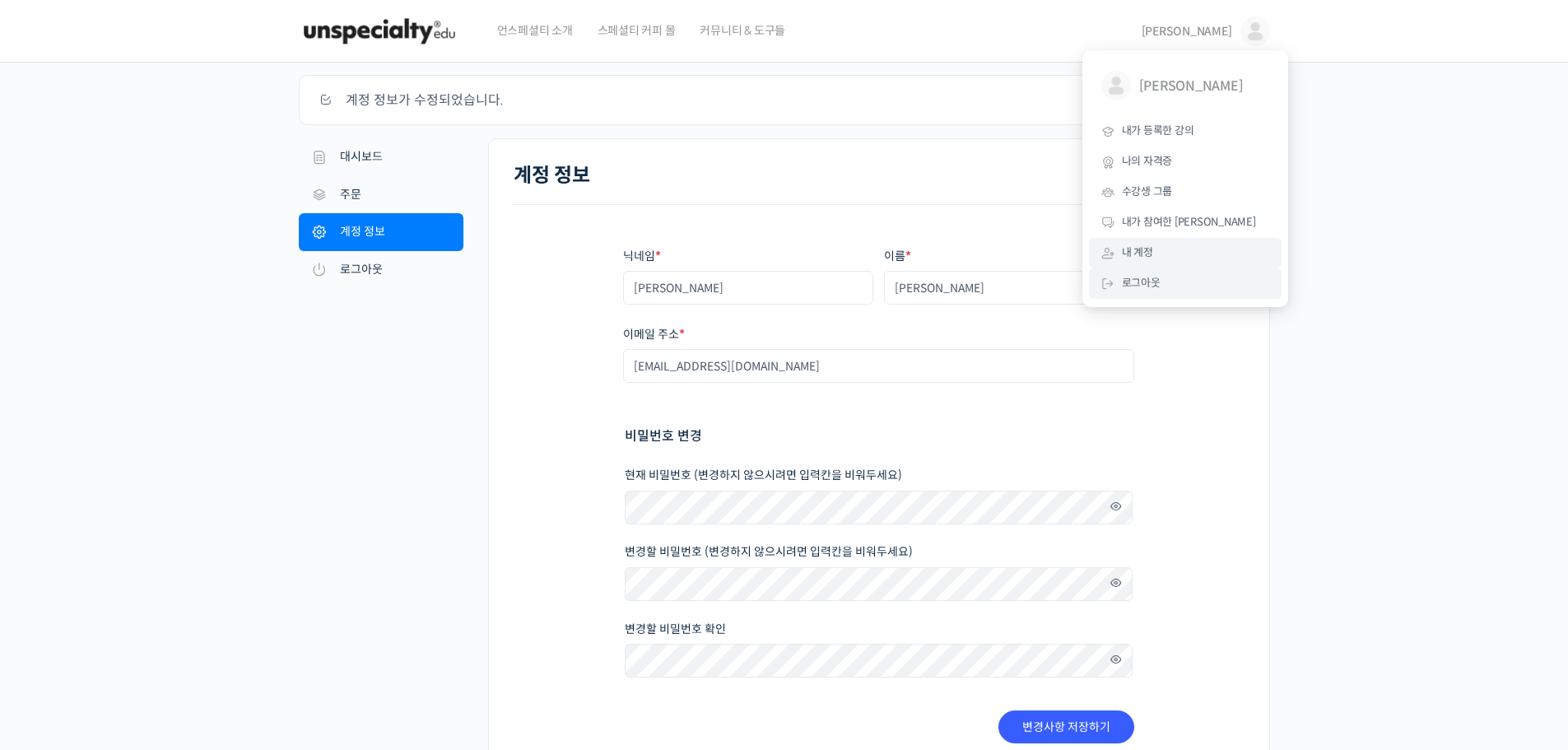
click at [1156, 282] on span "로그아웃" at bounding box center [1141, 282] width 39 height 14
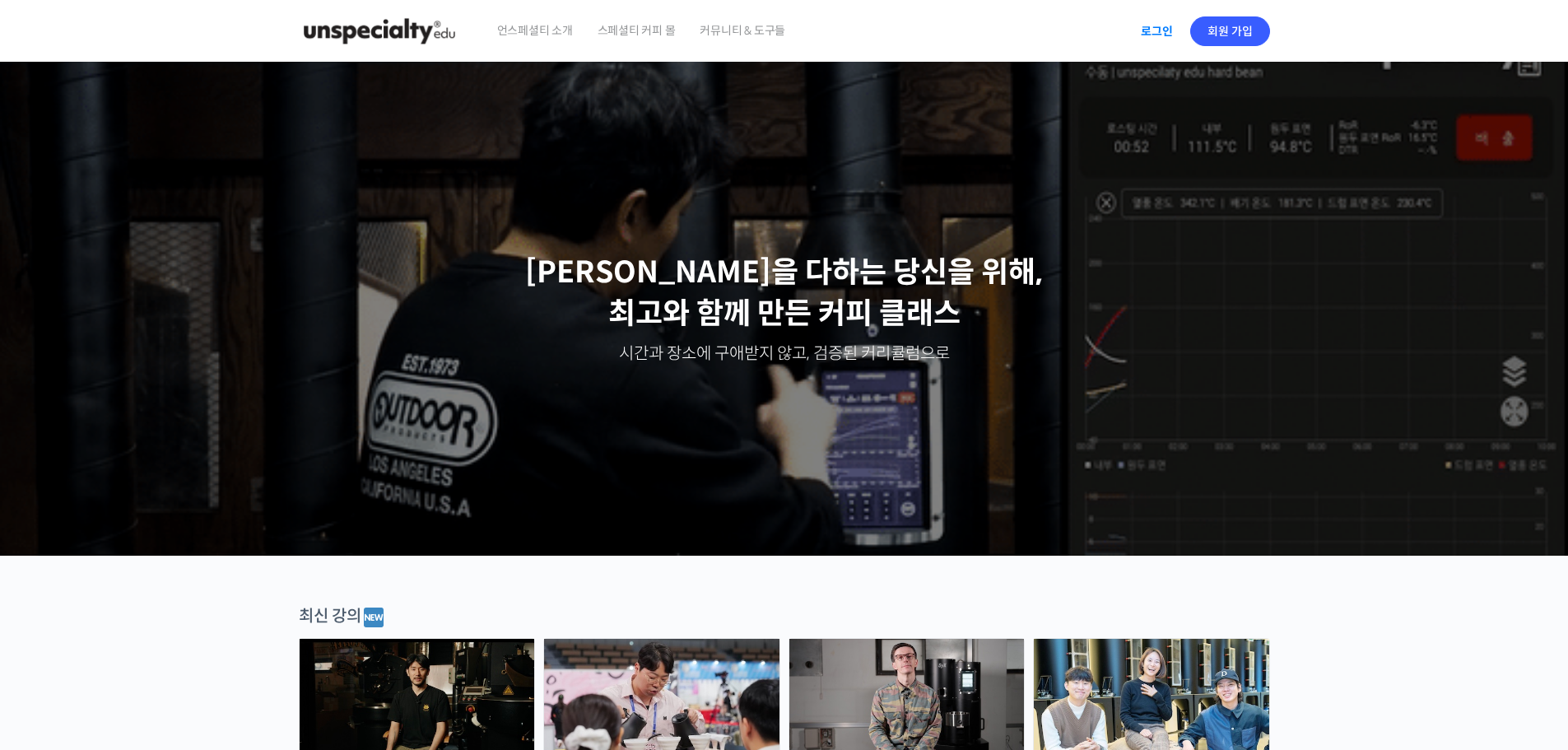
click at [1161, 35] on link "로그인" at bounding box center [1157, 31] width 52 height 38
